Goal: Task Accomplishment & Management: Manage account settings

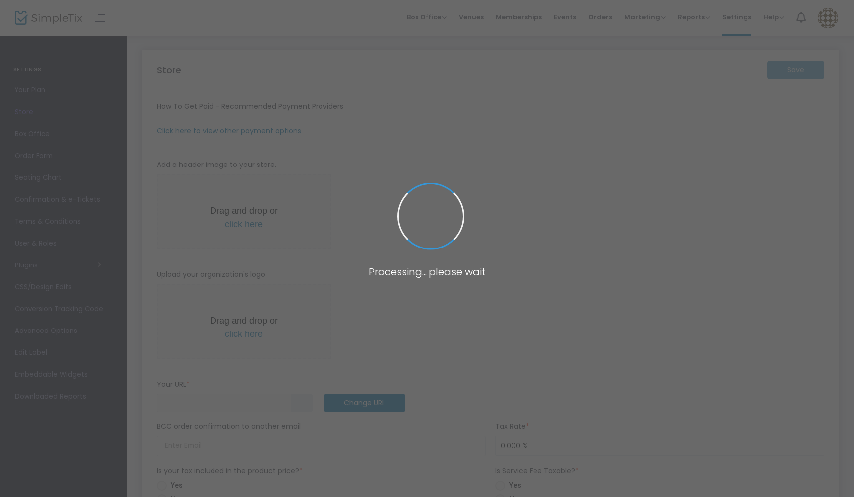
type input "[URL]"
type input "8.100 %"
radio input "true"
type input "[PERSON_NAME][GEOGRAPHIC_DATA]"
type input "[PHONE_NUMBER]"
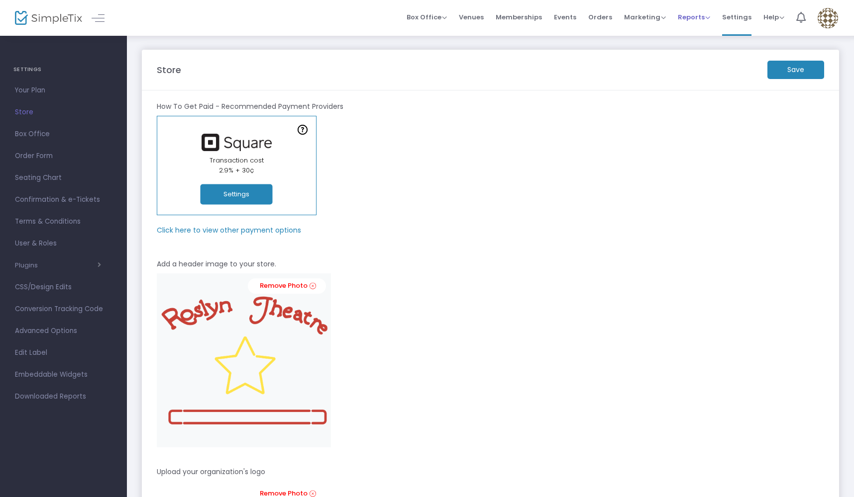
click at [689, 17] on span "Reports" at bounding box center [693, 16] width 32 height 9
click at [702, 58] on li "Sales Reports" at bounding box center [709, 52] width 65 height 19
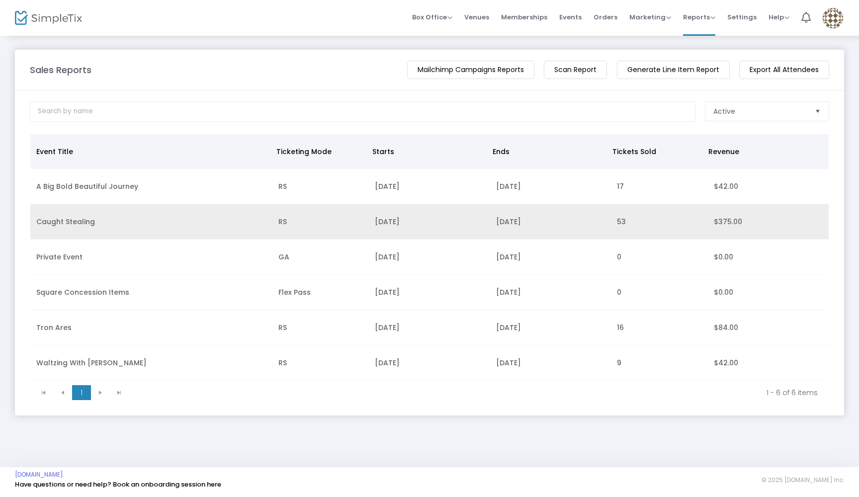
click at [130, 218] on td "Caught Stealing" at bounding box center [151, 221] width 242 height 35
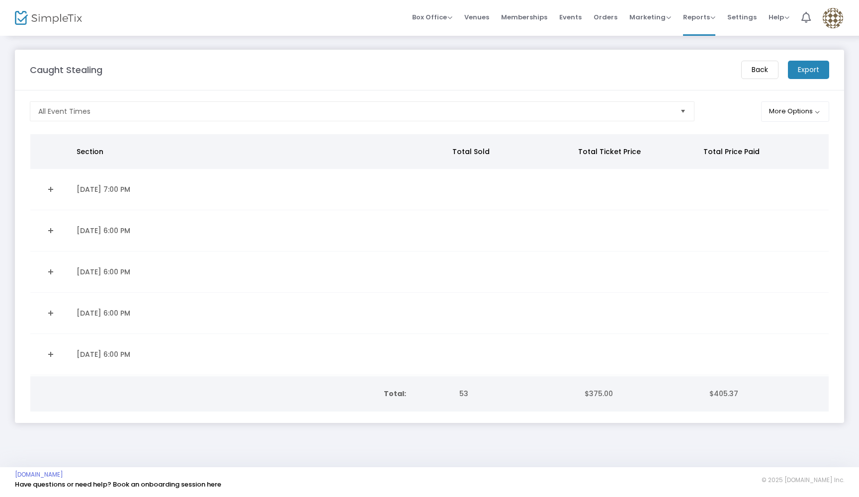
click at [677, 112] on span "Select" at bounding box center [683, 111] width 16 height 16
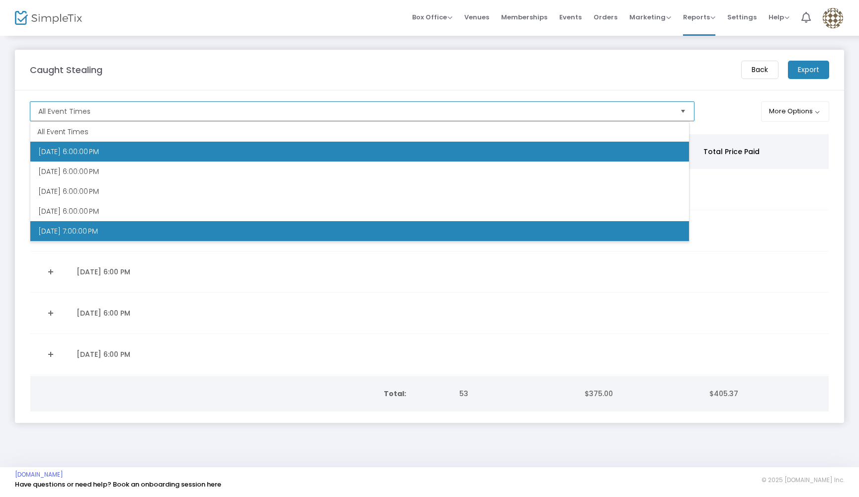
click at [103, 225] on li "[DATE] 7:00:00 PM" at bounding box center [359, 231] width 659 height 20
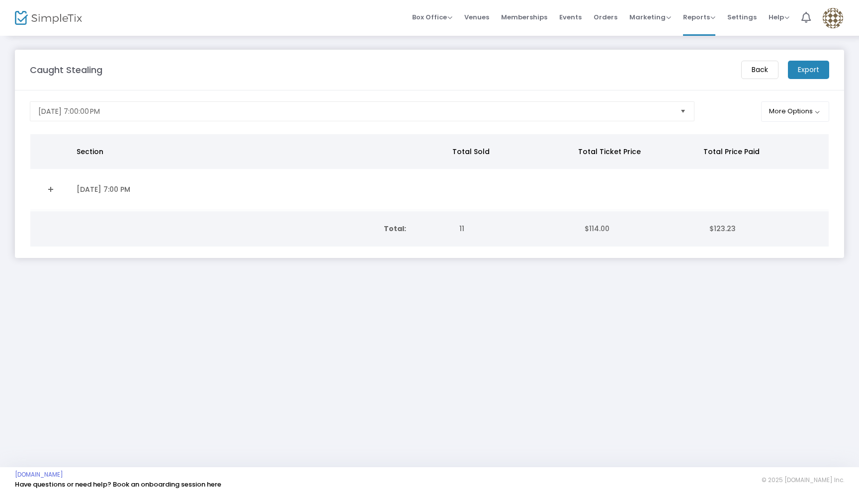
click at [811, 65] on m-button "Export" at bounding box center [808, 70] width 41 height 18
